Goal: Transaction & Acquisition: Purchase product/service

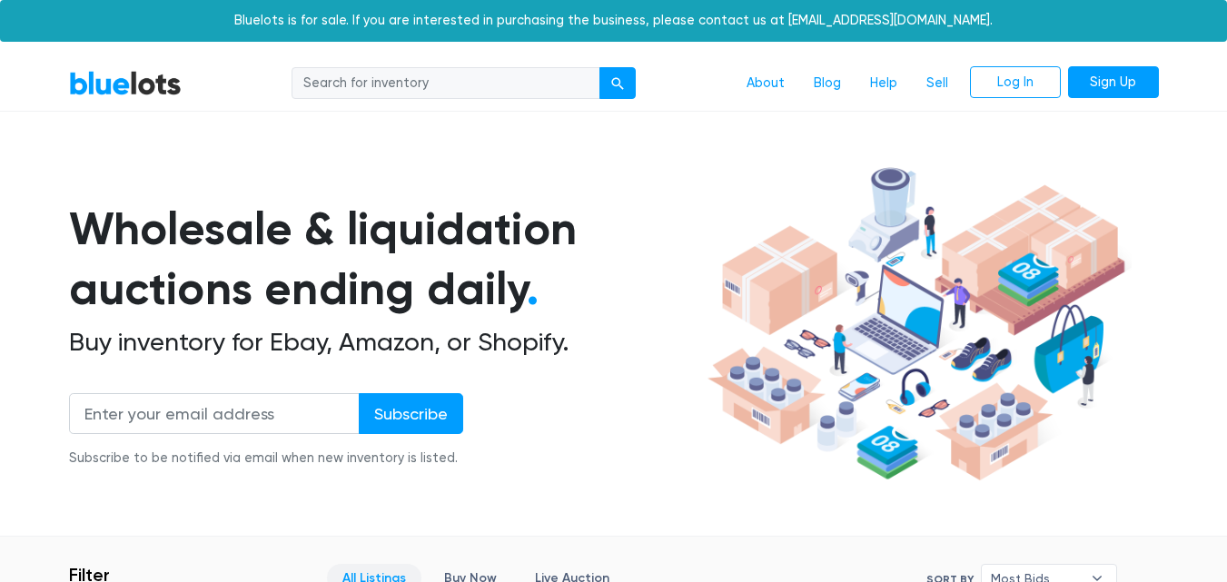
click at [741, 214] on img at bounding box center [916, 324] width 431 height 331
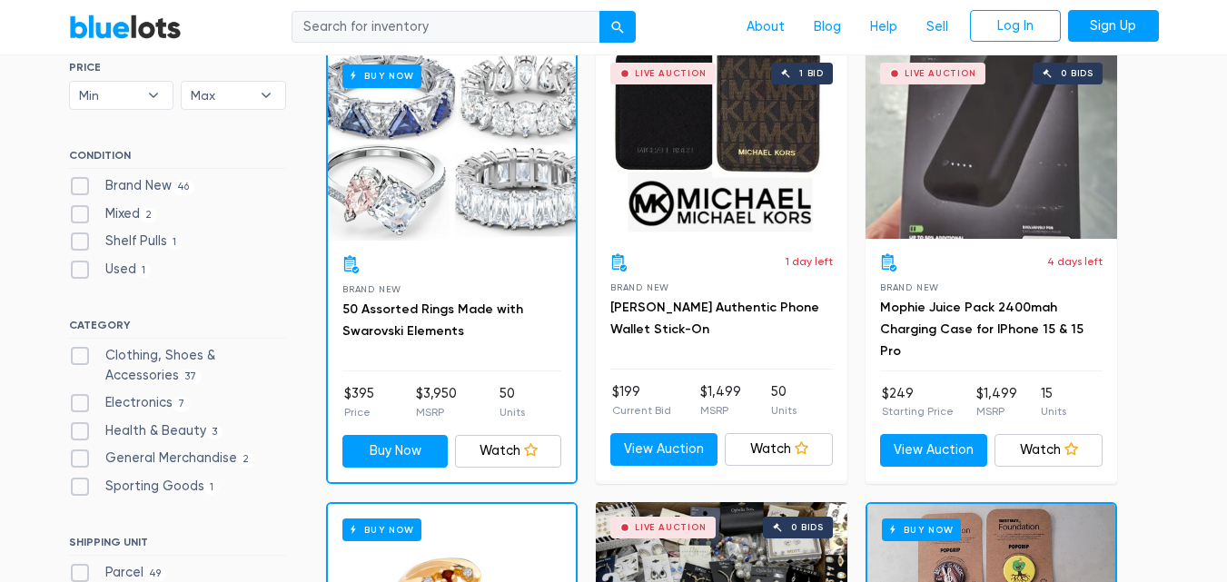
scroll to position [589, 0]
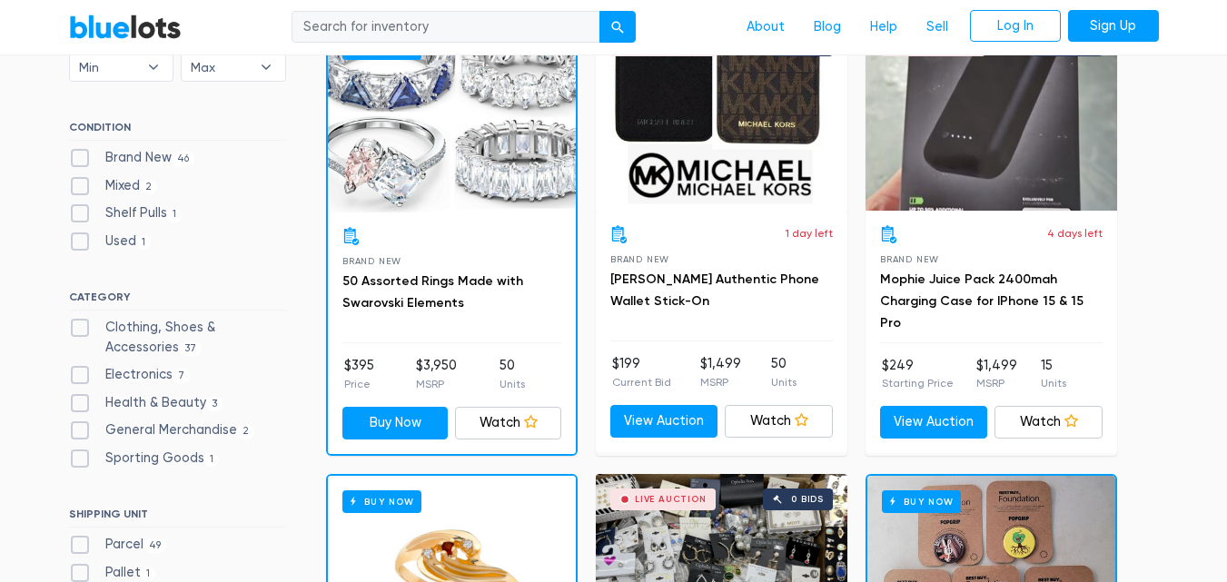
click at [82, 372] on label "Electronics 7" at bounding box center [130, 375] width 122 height 20
click at [81, 372] on input "Electronics 7" at bounding box center [75, 371] width 12 height 12
checkbox input "true"
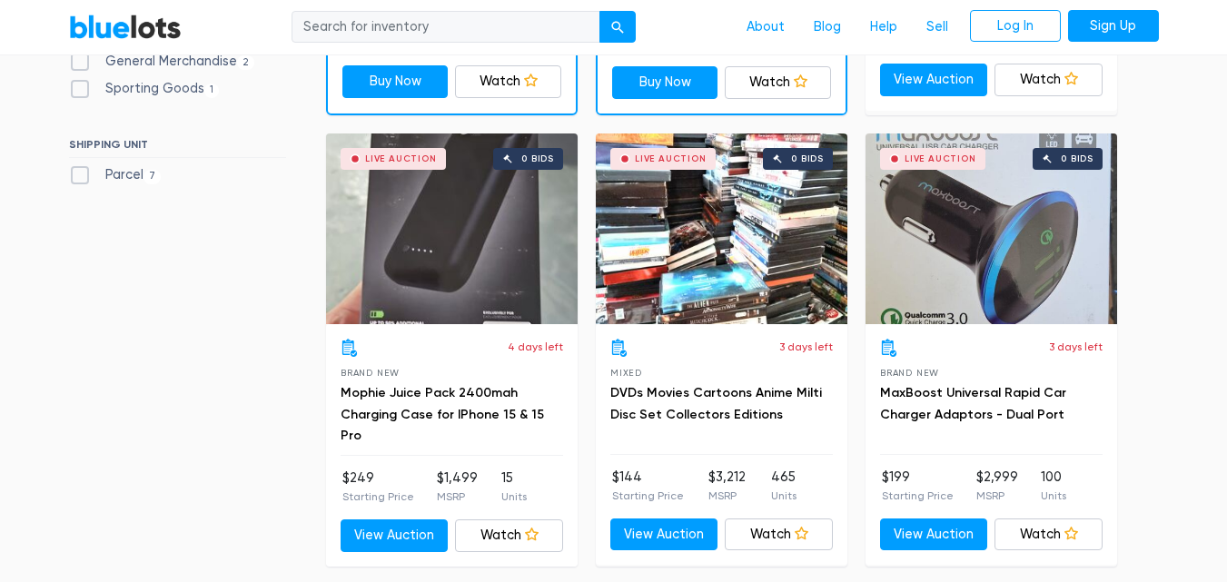
scroll to position [934, 0]
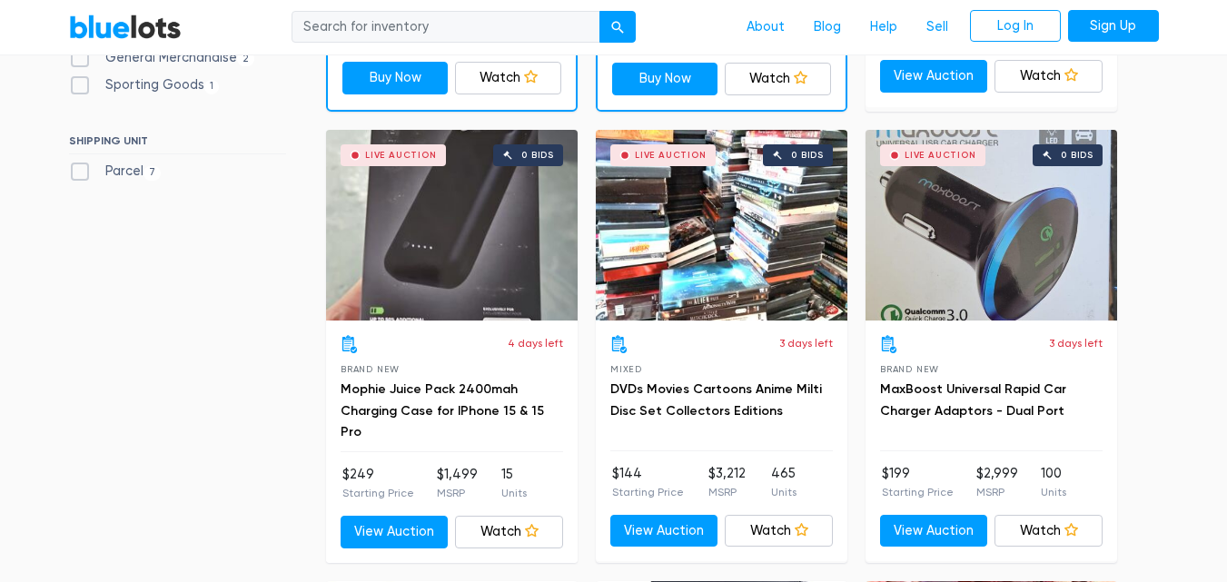
click at [462, 279] on div "Live Auction 0 bids" at bounding box center [452, 225] width 252 height 191
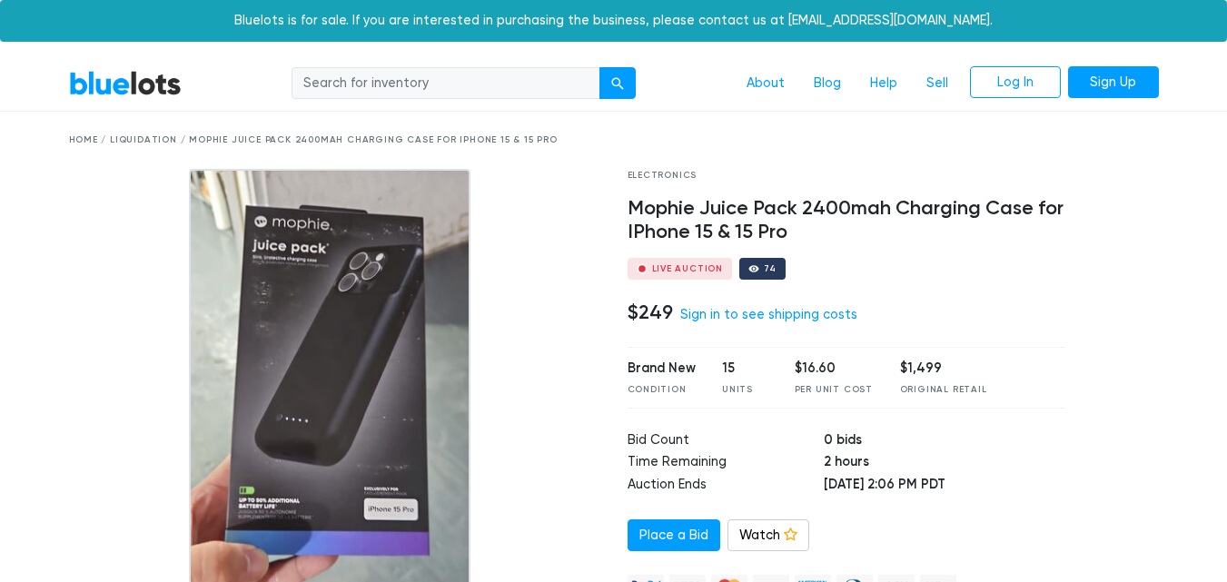
click at [370, 343] on img at bounding box center [330, 396] width 282 height 454
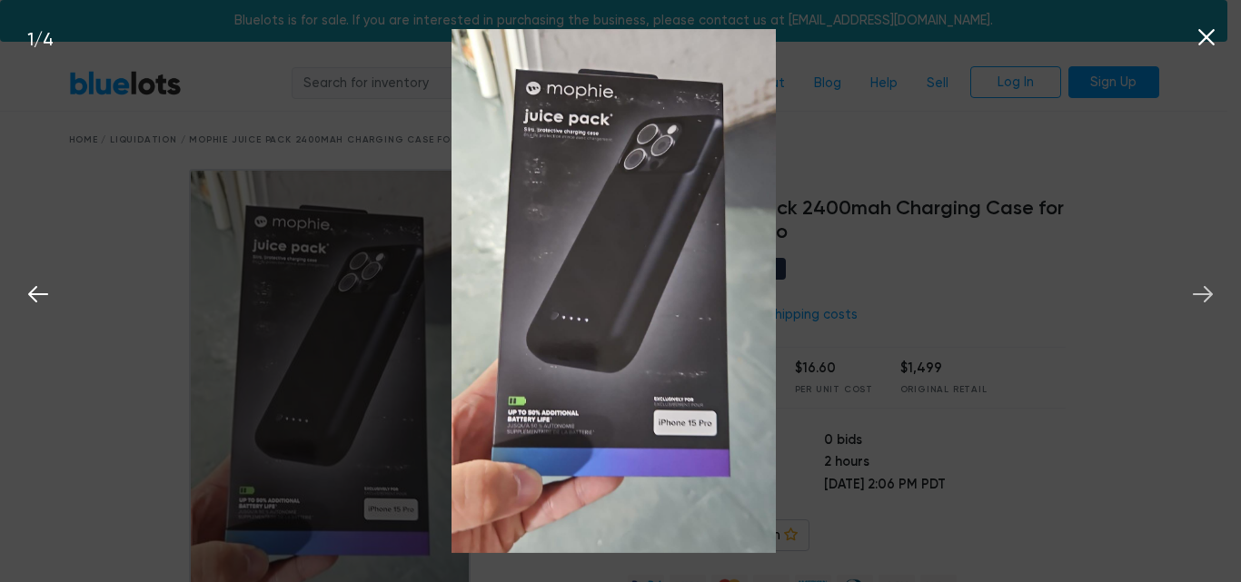
click at [1206, 292] on icon at bounding box center [1202, 294] width 27 height 27
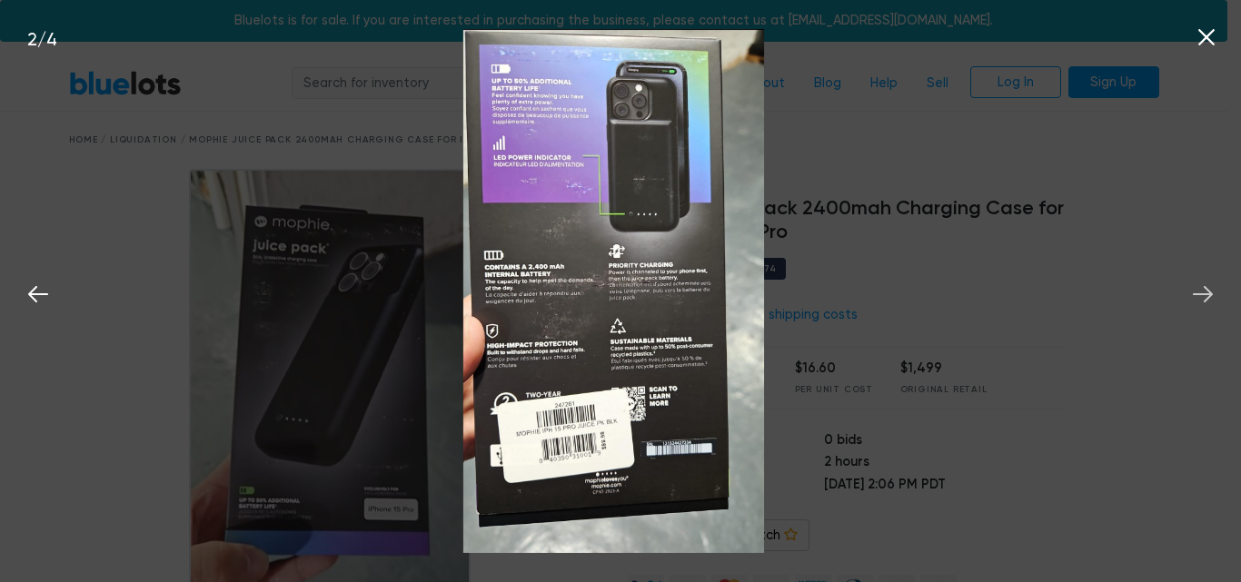
click at [1206, 292] on icon at bounding box center [1202, 294] width 27 height 27
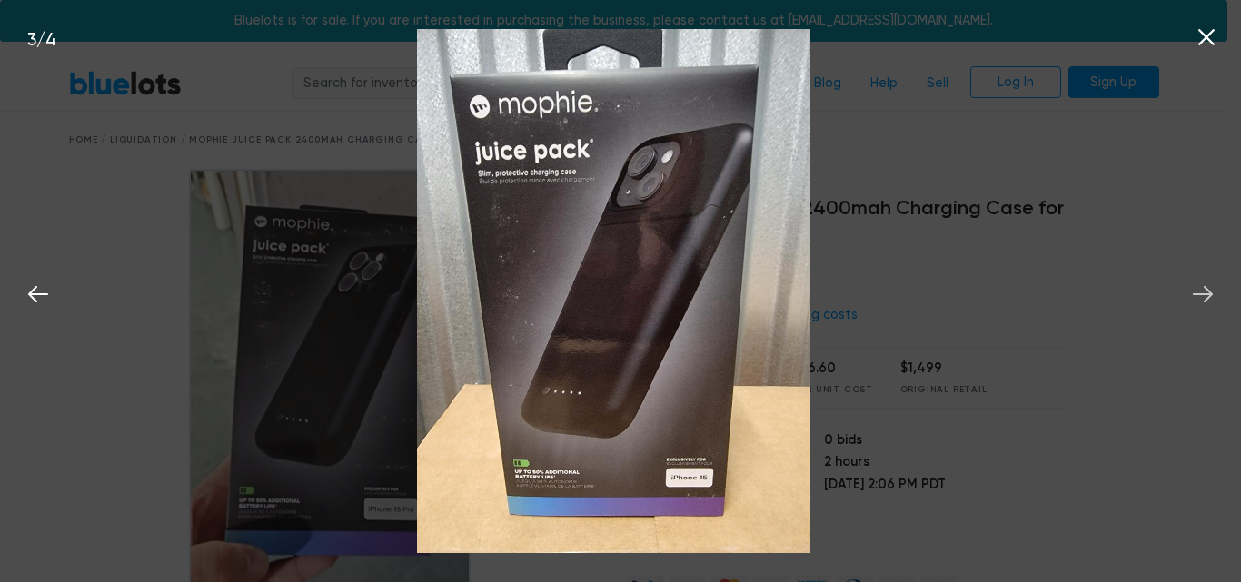
click at [1206, 292] on icon at bounding box center [1202, 294] width 27 height 27
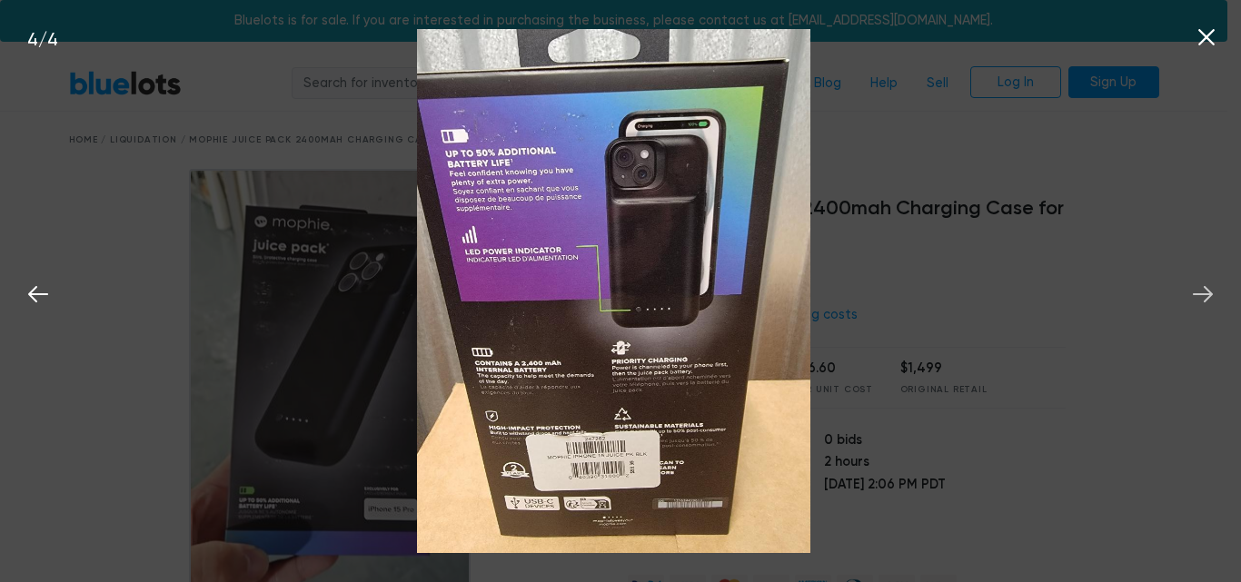
click at [1206, 292] on icon at bounding box center [1202, 294] width 27 height 27
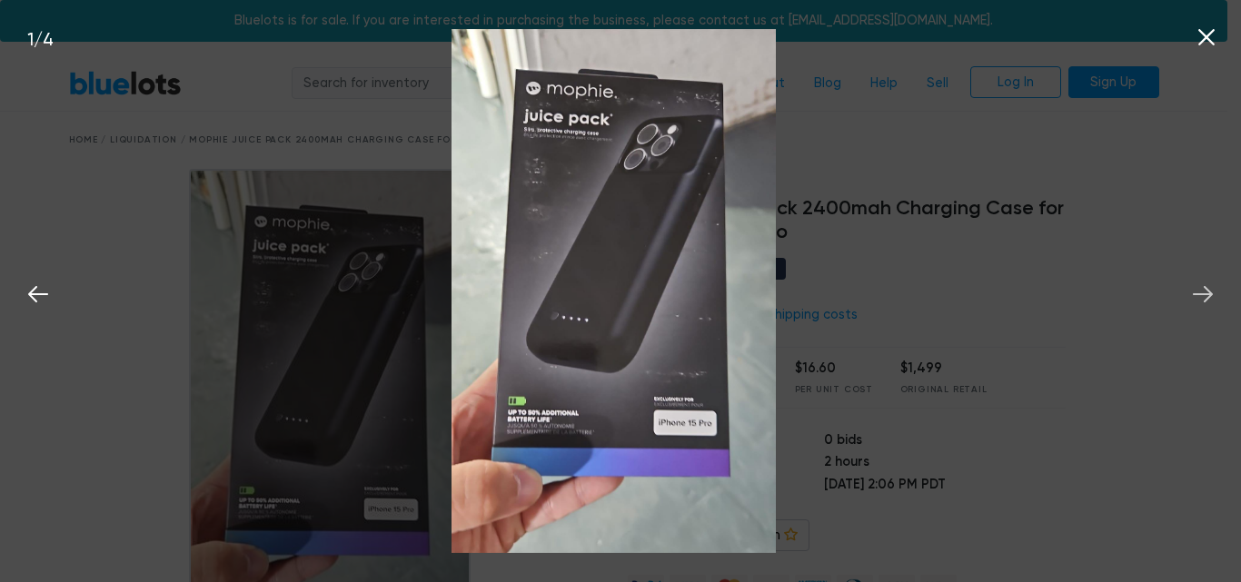
click at [1204, 292] on icon at bounding box center [1202, 294] width 27 height 27
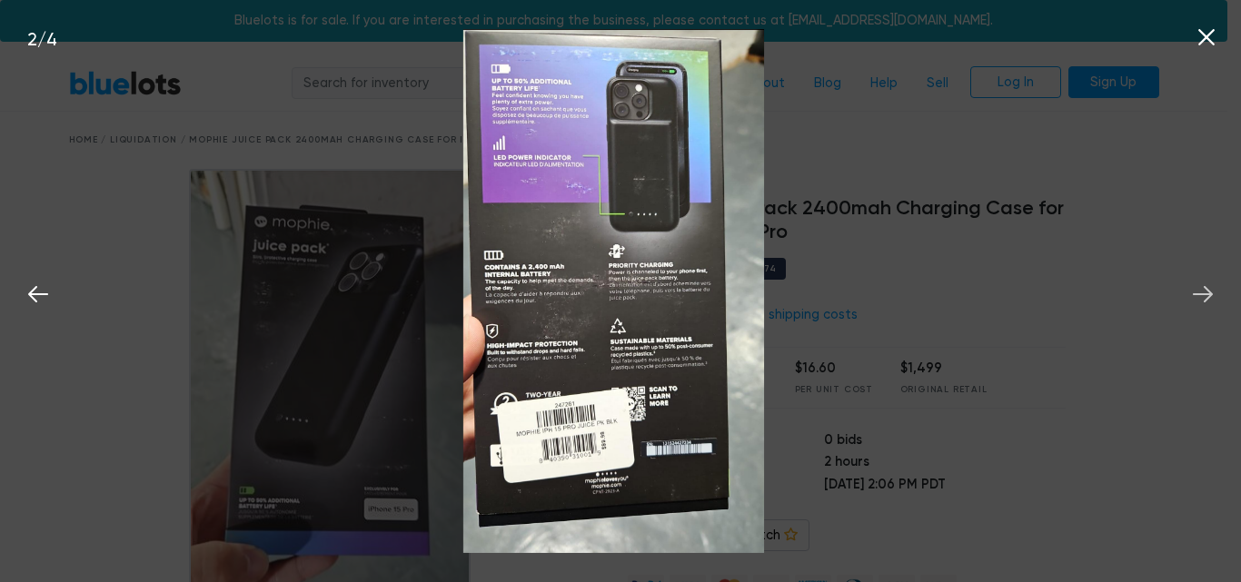
click at [1204, 292] on icon at bounding box center [1202, 294] width 27 height 27
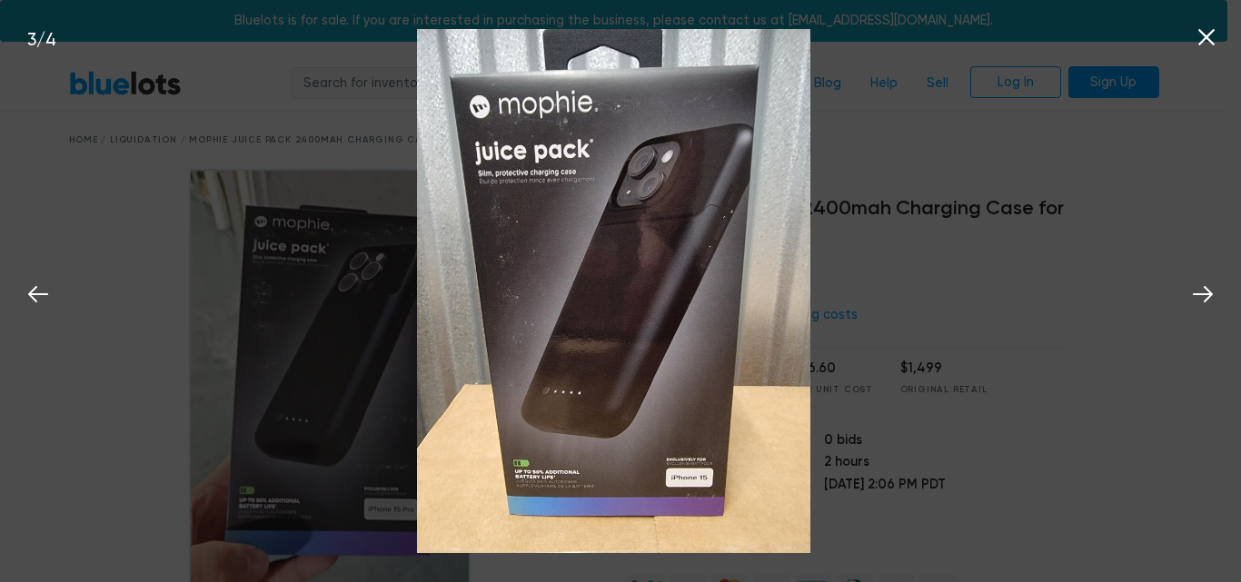
click at [1213, 44] on icon at bounding box center [1206, 37] width 16 height 16
